Goal: Task Accomplishment & Management: Use online tool/utility

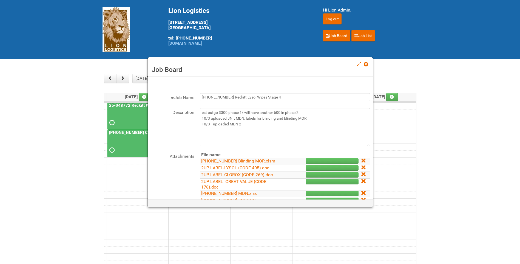
scroll to position [27, 0]
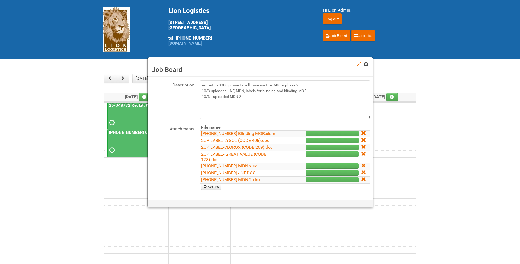
click at [365, 67] on link at bounding box center [366, 64] width 5 height 7
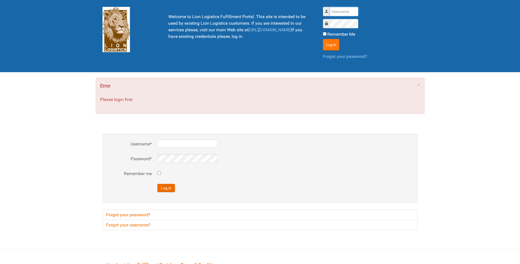
type input "lion"
click at [330, 44] on button "Log in" at bounding box center [331, 45] width 16 height 12
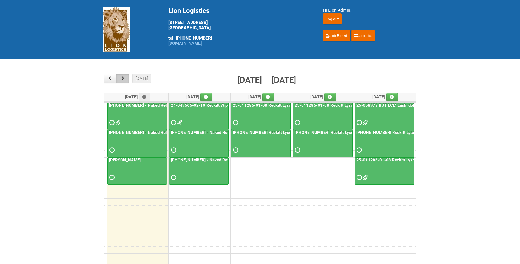
click at [127, 78] on button "button" at bounding box center [122, 78] width 13 height 9
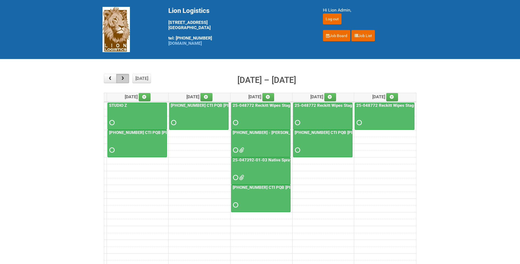
click at [127, 78] on button "button" at bounding box center [122, 78] width 13 height 9
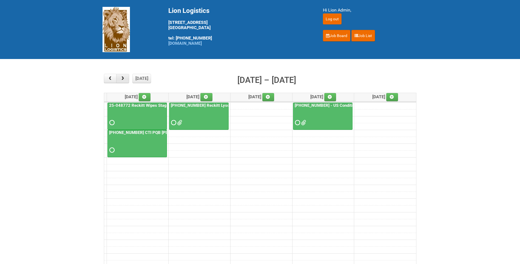
click at [127, 78] on button "button" at bounding box center [122, 78] width 13 height 9
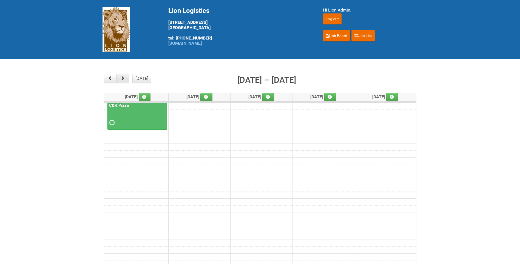
click at [127, 78] on button "button" at bounding box center [122, 78] width 13 height 9
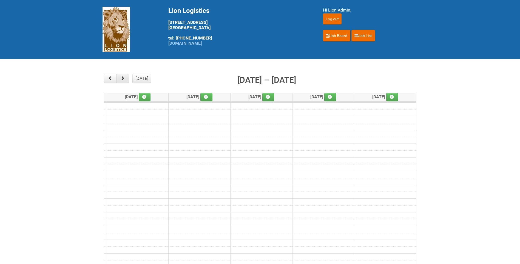
click at [127, 78] on button "button" at bounding box center [122, 78] width 13 height 9
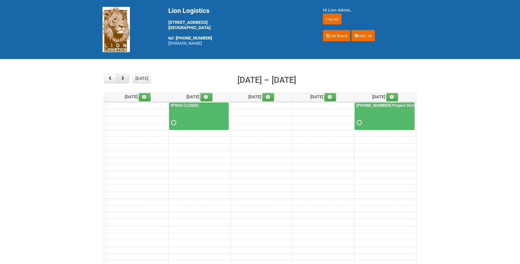
click at [128, 77] on button "button" at bounding box center [122, 78] width 13 height 9
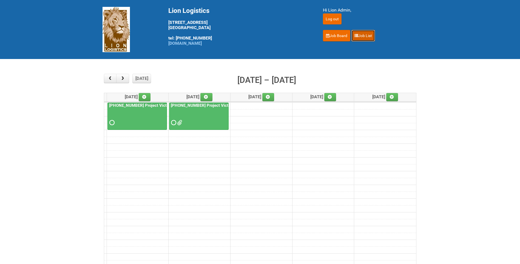
drag, startPoint x: 360, startPoint y: 36, endPoint x: 330, endPoint y: 68, distance: 43.4
click at [360, 36] on link "Job List" at bounding box center [363, 36] width 24 height 12
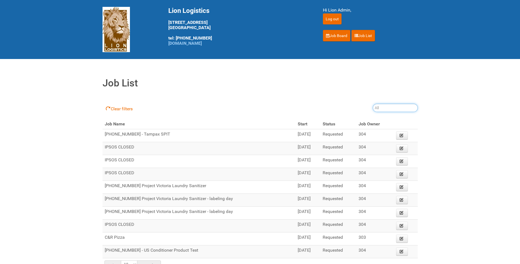
click at [382, 106] on input "search" at bounding box center [395, 108] width 45 height 8
paste input "25-016806-01-09"
type input "25-016806-01-09"
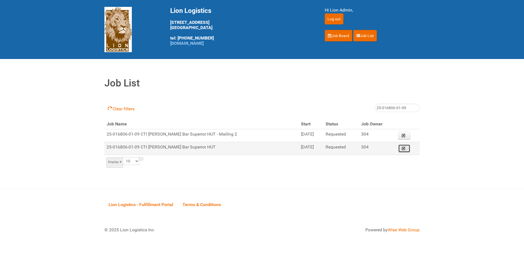
click at [404, 148] on icon at bounding box center [404, 148] width 4 height 4
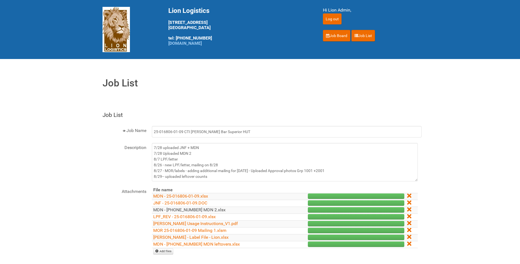
click at [210, 208] on link "MDN - [PHONE_NUMBER] MDN 2.xlsx" at bounding box center [189, 209] width 72 height 5
